Goal: Task Accomplishment & Management: Use online tool/utility

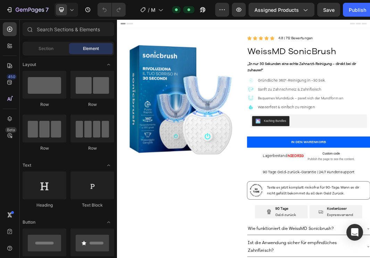
click at [231, 160] on img at bounding box center [218, 146] width 203 height 203
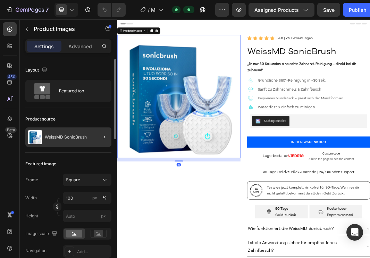
click at [87, 135] on p "WeissMD SonicBrush" at bounding box center [66, 137] width 42 height 5
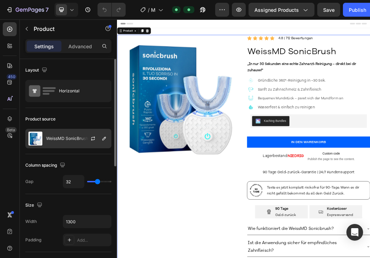
click at [88, 137] on div at bounding box center [95, 138] width 31 height 19
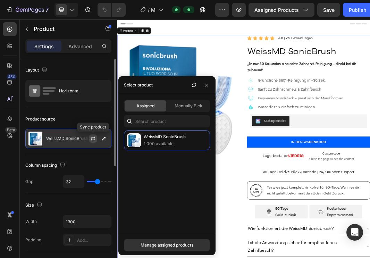
click at [92, 139] on icon "button" at bounding box center [93, 139] width 4 height 2
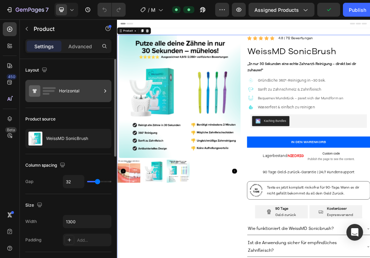
click at [69, 90] on div "Horizontal" at bounding box center [80, 91] width 42 height 16
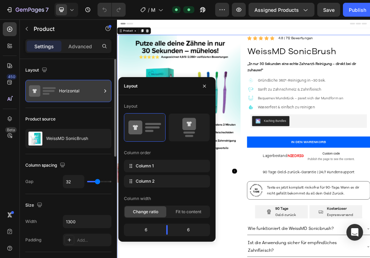
click at [69, 90] on div "Horizontal" at bounding box center [80, 91] width 42 height 16
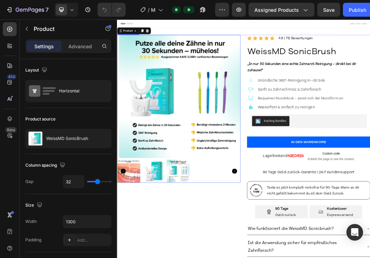
click at [215, 175] on img at bounding box center [221, 146] width 203 height 203
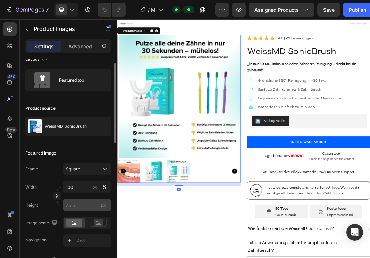
scroll to position [25, 0]
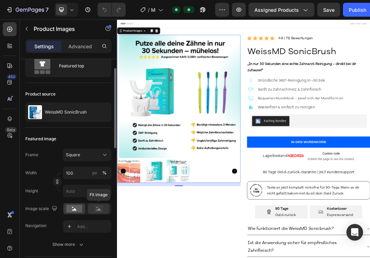
click at [94, 210] on rect at bounding box center [98, 208] width 9 height 7
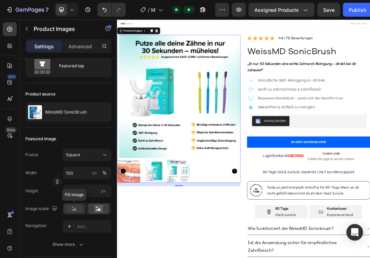
click at [69, 210] on rect at bounding box center [74, 209] width 16 height 8
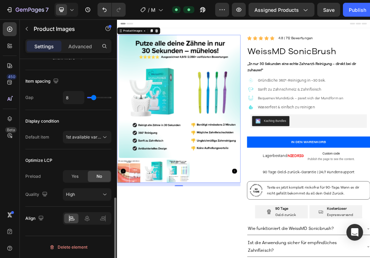
scroll to position [137, 0]
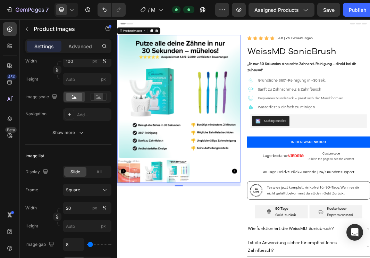
drag, startPoint x: 73, startPoint y: 11, endPoint x: 73, endPoint y: 17, distance: 6.3
click at [73, 11] on icon at bounding box center [71, 9] width 7 height 7
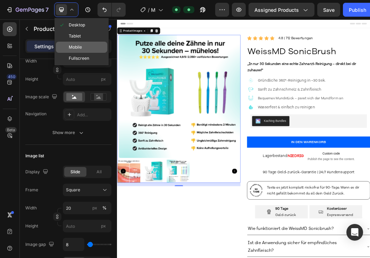
click at [83, 44] on div "Mobile" at bounding box center [81, 47] width 51 height 11
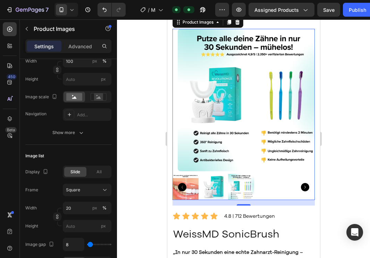
scroll to position [5, 0]
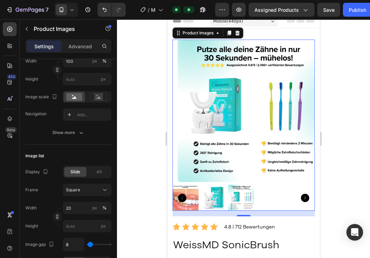
click at [300, 194] on icon "Carousel Next Arrow" at bounding box center [304, 198] width 8 height 8
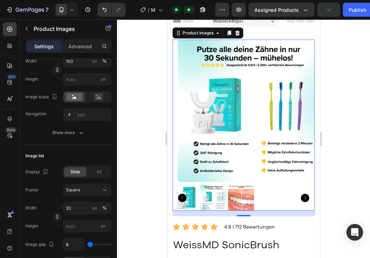
click at [187, 195] on img at bounding box center [185, 198] width 26 height 26
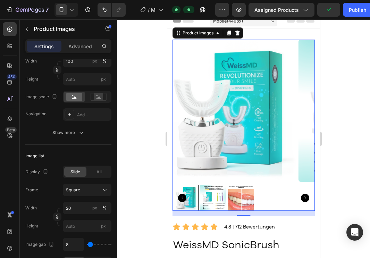
click at [251, 200] on img at bounding box center [241, 198] width 26 height 26
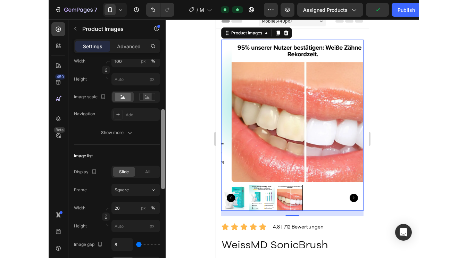
scroll to position [0, 0]
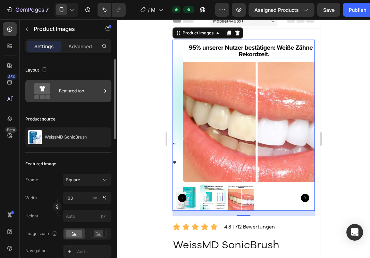
click at [86, 96] on div "Featured top" at bounding box center [80, 91] width 42 height 16
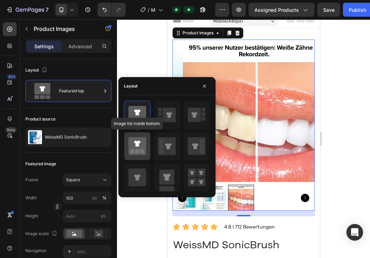
click at [137, 146] on icon at bounding box center [137, 144] width 6 height 6
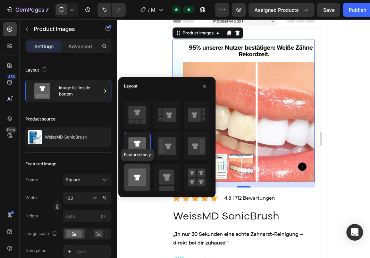
click at [140, 173] on icon at bounding box center [137, 177] width 18 height 18
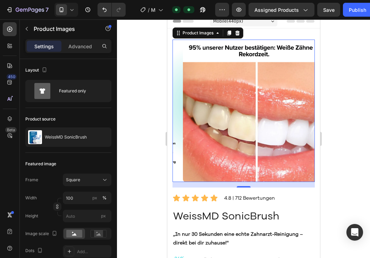
click at [268, 159] on img at bounding box center [254, 111] width 142 height 142
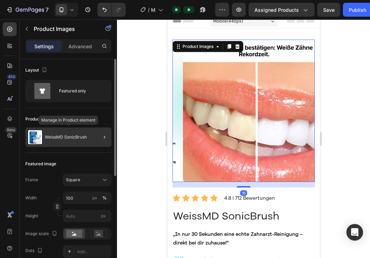
click at [65, 135] on p "WeissMD SonicBrush" at bounding box center [66, 137] width 42 height 5
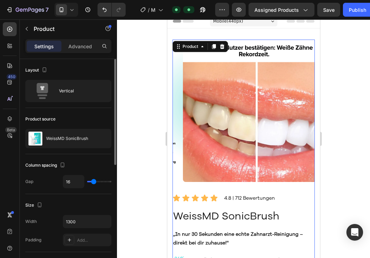
click at [225, 114] on img at bounding box center [254, 111] width 142 height 142
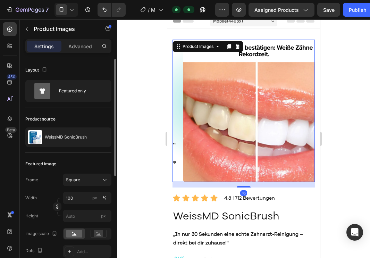
click at [85, 79] on div "Layout Featured only" at bounding box center [68, 83] width 86 height 49
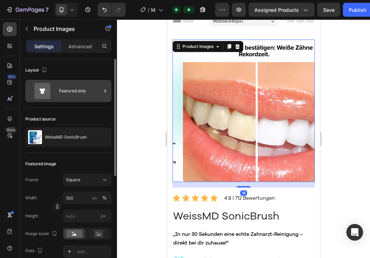
click at [86, 88] on div "Featured only" at bounding box center [80, 91] width 42 height 16
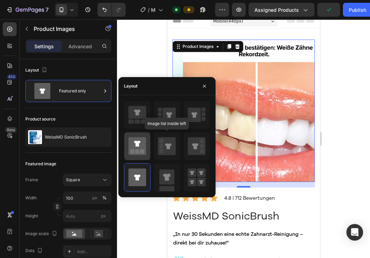
click at [147, 147] on div at bounding box center [137, 146] width 26 height 28
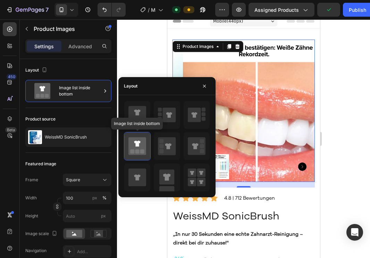
click at [138, 149] on rect at bounding box center [137, 151] width 4 height 4
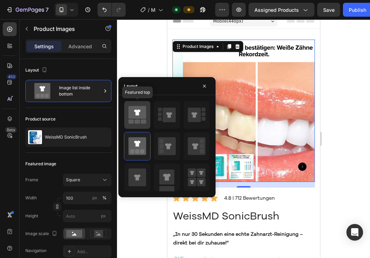
click at [147, 112] on div at bounding box center [137, 115] width 26 height 28
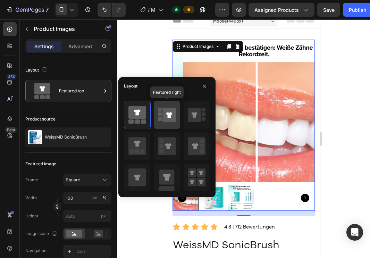
click at [165, 121] on icon at bounding box center [169, 115] width 13 height 15
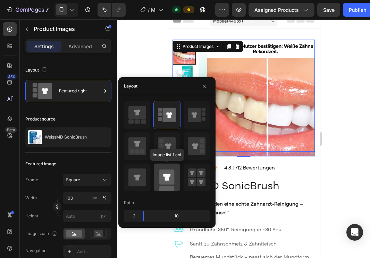
click at [169, 180] on rect at bounding box center [166, 176] width 15 height 15
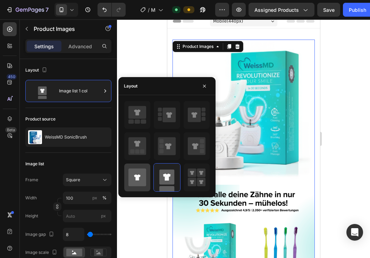
click at [136, 177] on icon at bounding box center [137, 177] width 6 height 6
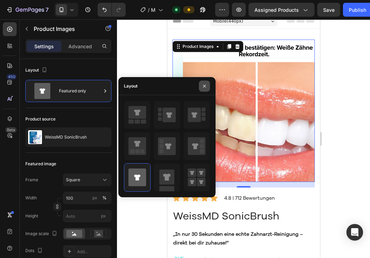
click at [205, 84] on icon "button" at bounding box center [205, 86] width 6 height 6
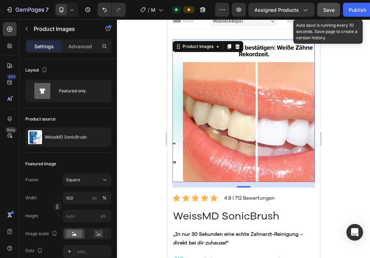
click at [331, 10] on span "Save" at bounding box center [328, 10] width 11 height 6
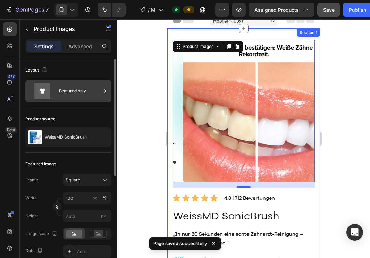
click at [81, 96] on div "Featured only" at bounding box center [80, 91] width 42 height 16
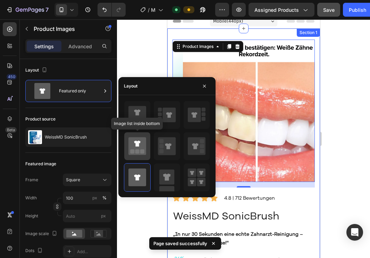
click at [141, 148] on icon at bounding box center [137, 146] width 18 height 18
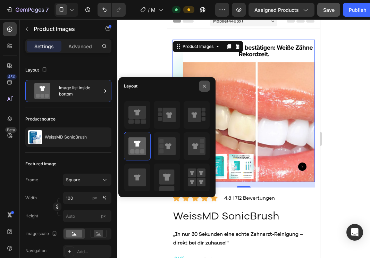
drag, startPoint x: 208, startPoint y: 85, endPoint x: 41, endPoint y: 66, distance: 168.3
click at [208, 85] on button "button" at bounding box center [204, 85] width 11 height 11
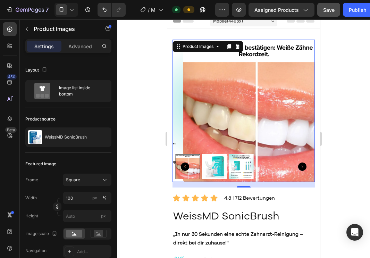
click at [214, 162] on img at bounding box center [214, 166] width 25 height 25
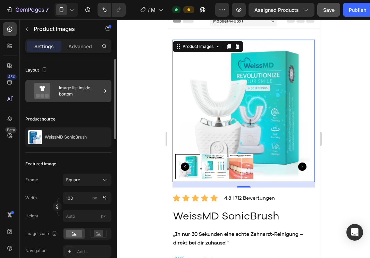
click at [83, 90] on div "Image list inside bottom" at bounding box center [80, 91] width 42 height 16
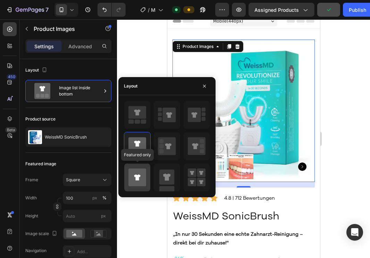
click at [143, 169] on icon at bounding box center [137, 177] width 18 height 18
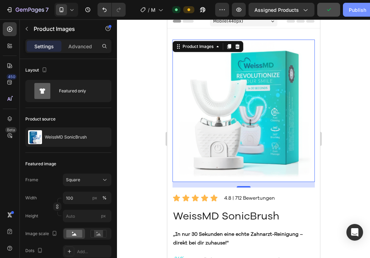
click at [349, 12] on div "Publish" at bounding box center [357, 9] width 17 height 7
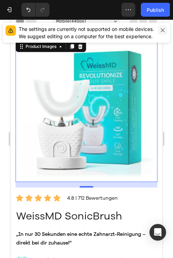
click at [159, 28] on button "button" at bounding box center [163, 30] width 10 height 10
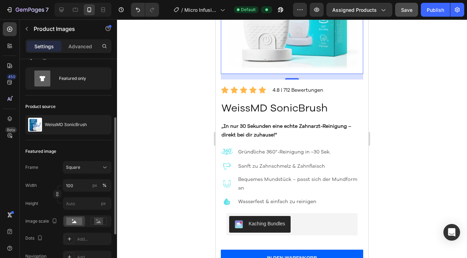
scroll to position [95, 0]
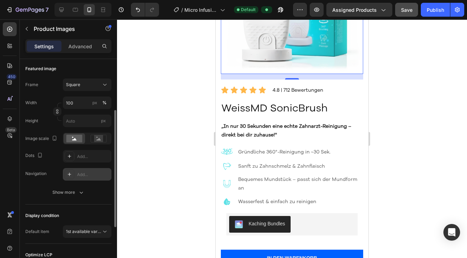
click at [76, 174] on div "Add..." at bounding box center [87, 174] width 49 height 12
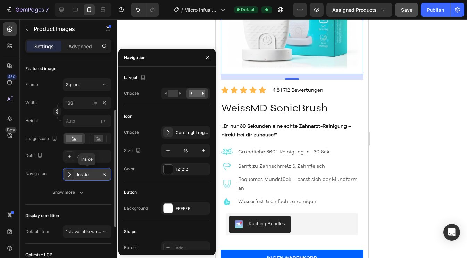
click at [83, 173] on div "Inside" at bounding box center [87, 174] width 20 height 6
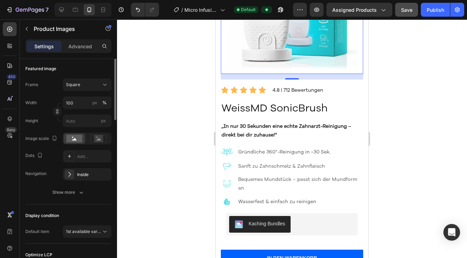
scroll to position [0, 0]
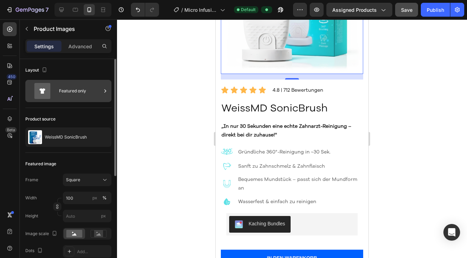
click at [81, 84] on div "Featured only" at bounding box center [80, 91] width 42 height 16
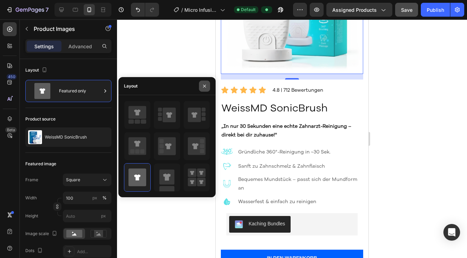
click at [205, 86] on icon "button" at bounding box center [205, 86] width 6 height 6
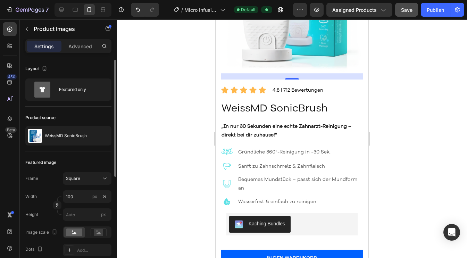
scroll to position [3, 0]
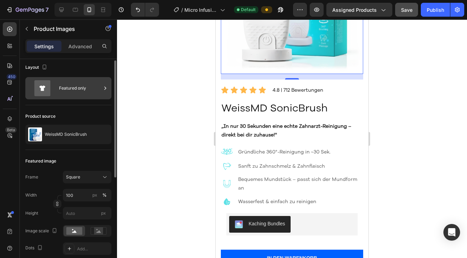
click at [74, 89] on div "Featured only" at bounding box center [80, 88] width 42 height 16
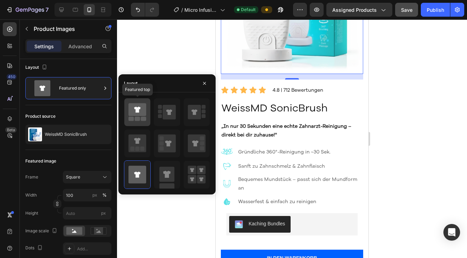
click at [137, 110] on icon at bounding box center [137, 110] width 6 height 6
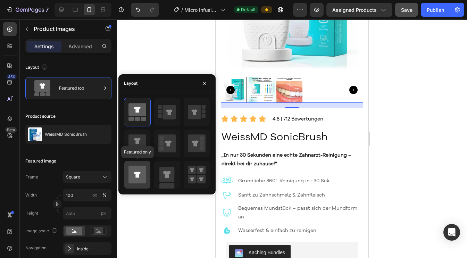
click at [138, 178] on icon at bounding box center [137, 175] width 18 height 18
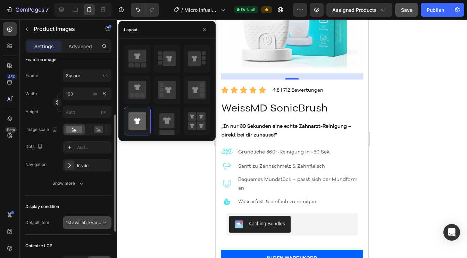
scroll to position [117, 0]
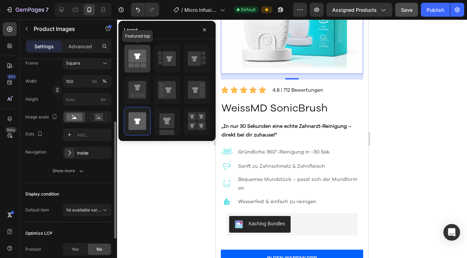
click at [138, 59] on icon at bounding box center [137, 56] width 18 height 13
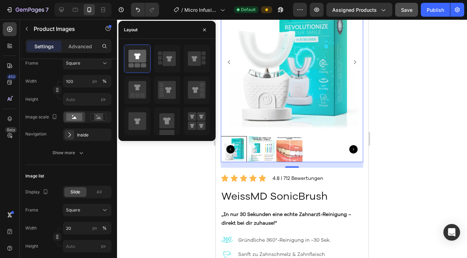
scroll to position [50, 0]
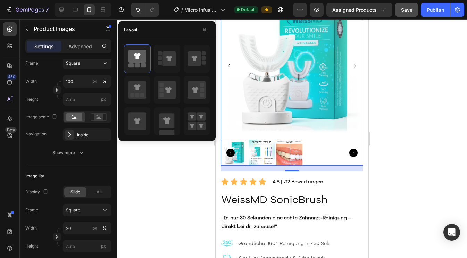
click at [290, 150] on img at bounding box center [289, 152] width 26 height 26
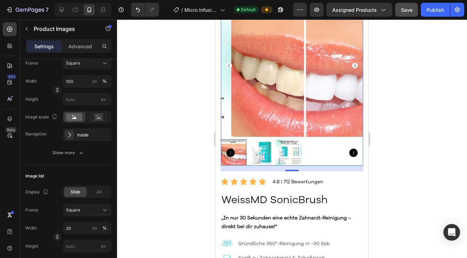
click at [256, 149] on img at bounding box center [261, 152] width 26 height 26
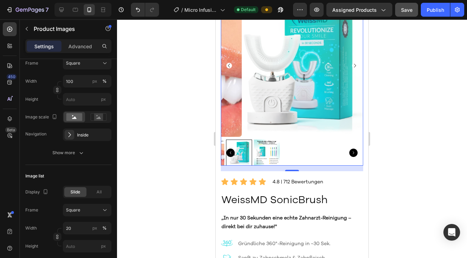
click at [269, 147] on img at bounding box center [267, 152] width 26 height 26
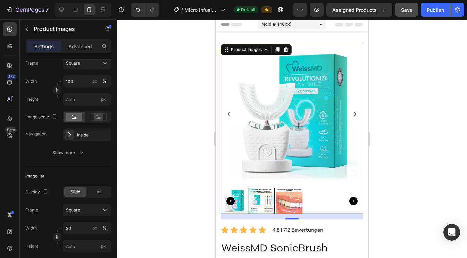
scroll to position [0, 0]
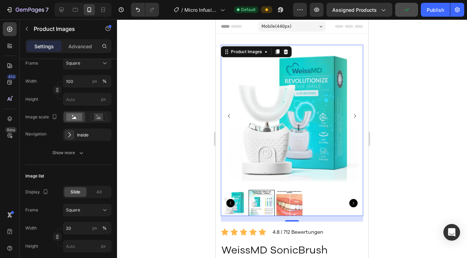
click at [281, 197] on img at bounding box center [289, 203] width 26 height 26
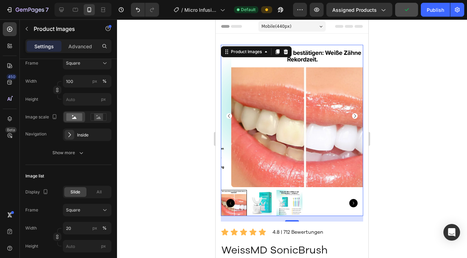
click at [257, 200] on img at bounding box center [261, 203] width 26 height 26
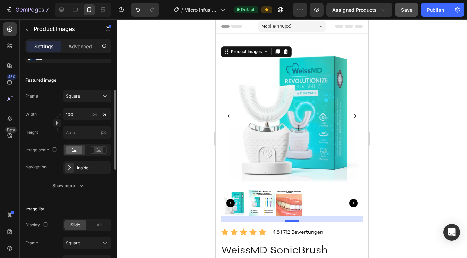
scroll to position [17, 0]
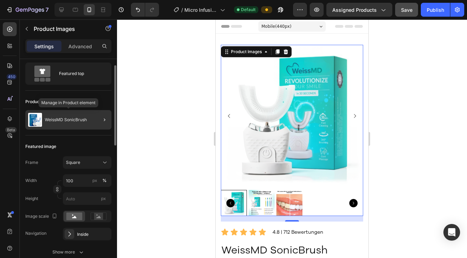
click at [67, 127] on div "WeissMD SonicBrush" at bounding box center [68, 119] width 86 height 19
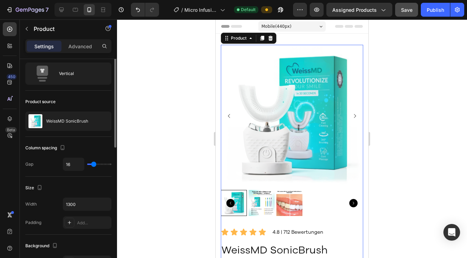
scroll to position [0, 0]
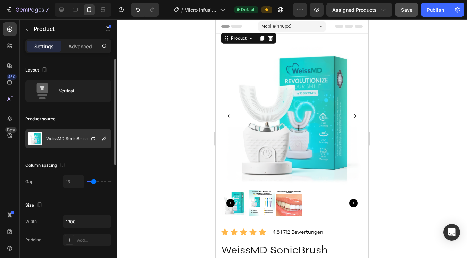
click at [69, 145] on div "WeissMD SonicBrush" at bounding box center [68, 138] width 86 height 19
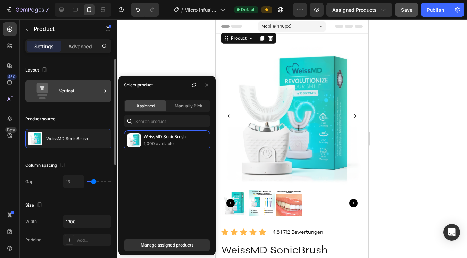
click at [80, 101] on div "Vertical" at bounding box center [68, 91] width 86 height 22
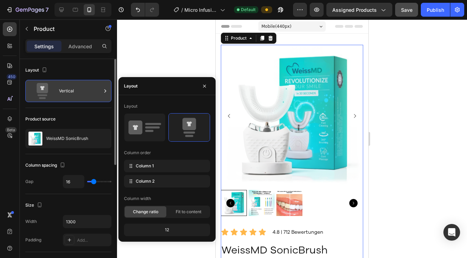
click at [82, 96] on div "Vertical" at bounding box center [80, 91] width 42 height 16
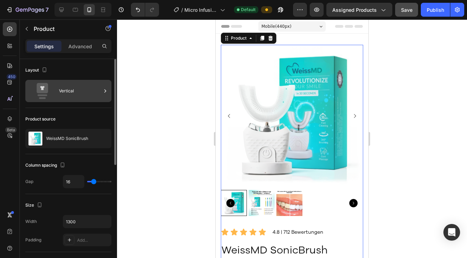
click at [33, 86] on icon at bounding box center [42, 91] width 28 height 16
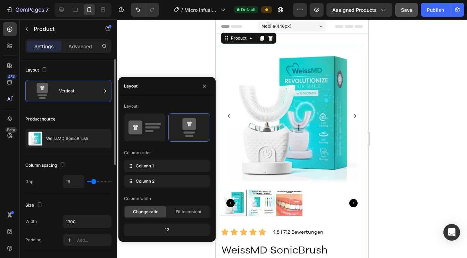
click at [71, 68] on div "Layout" at bounding box center [68, 70] width 86 height 11
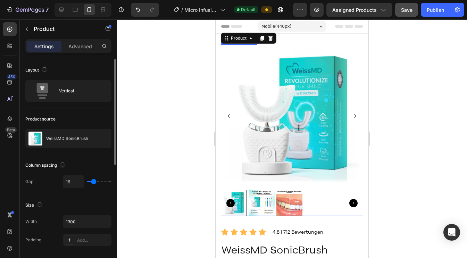
click at [326, 117] on img at bounding box center [292, 116] width 142 height 142
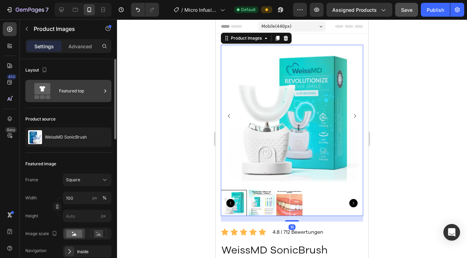
click at [59, 95] on div "Featured top" at bounding box center [80, 91] width 42 height 16
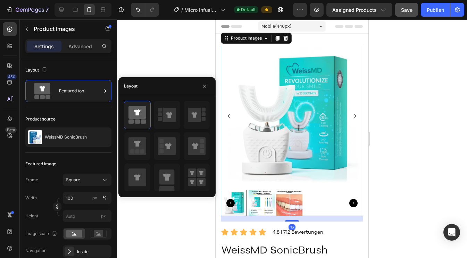
click at [118, 0] on div "7 / Micro Infusion Patches Copy Default Preview Assigned Products Save Publish …" at bounding box center [233, 0] width 467 height 0
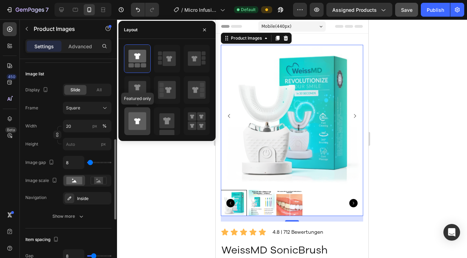
click at [135, 124] on icon at bounding box center [137, 121] width 18 height 18
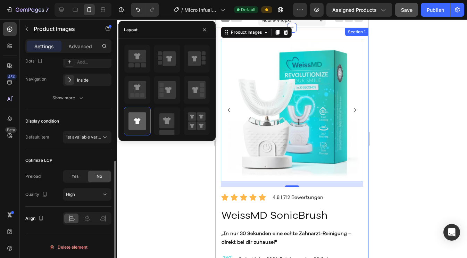
scroll to position [8, 0]
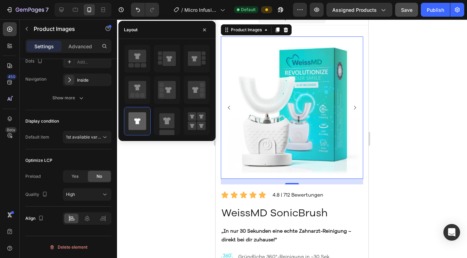
click at [352, 105] on icon "Carousel Next Arrow" at bounding box center [355, 108] width 6 height 6
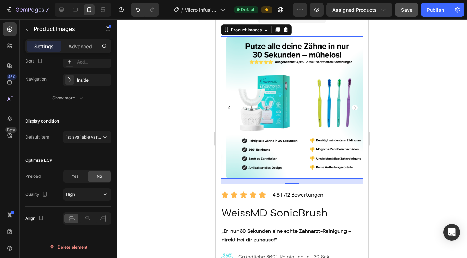
click at [350, 108] on img at bounding box center [297, 107] width 142 height 142
click at [352, 106] on icon "Carousel Next Arrow" at bounding box center [355, 108] width 6 height 6
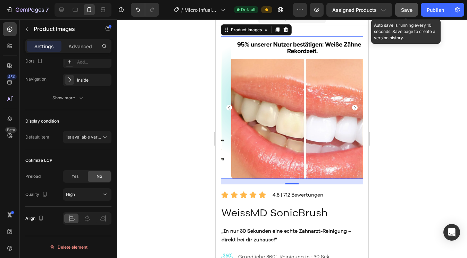
click at [370, 11] on span "Save" at bounding box center [406, 10] width 11 height 6
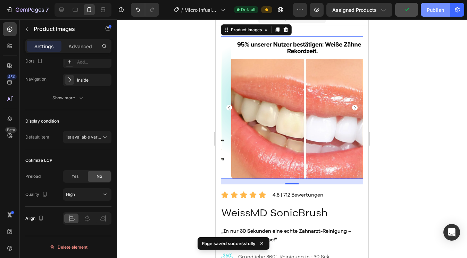
click at [370, 7] on div "Publish" at bounding box center [434, 9] width 17 height 7
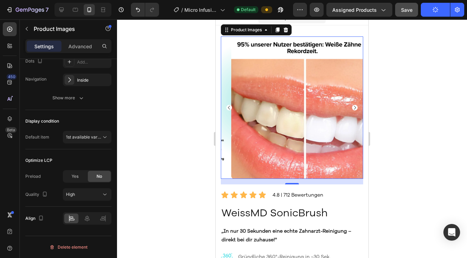
click at [231, 101] on img at bounding box center [302, 107] width 142 height 142
click at [227, 105] on icon "Carousel Back Arrow" at bounding box center [229, 108] width 6 height 6
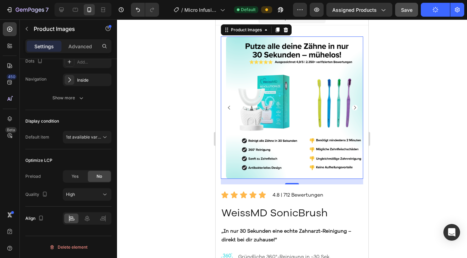
click at [227, 105] on icon "Carousel Back Arrow" at bounding box center [229, 108] width 6 height 6
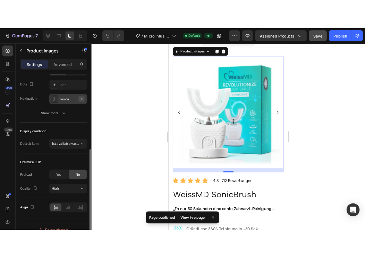
scroll to position [124, 0]
